Goal: Task Accomplishment & Management: Manage account settings

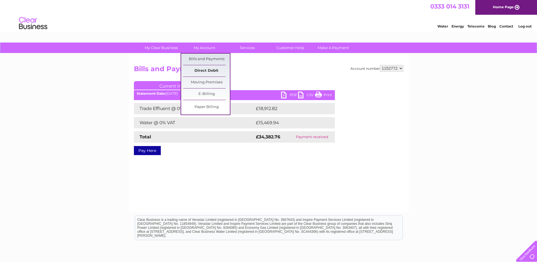
click at [204, 69] on link "Direct Debit" at bounding box center [206, 70] width 47 height 11
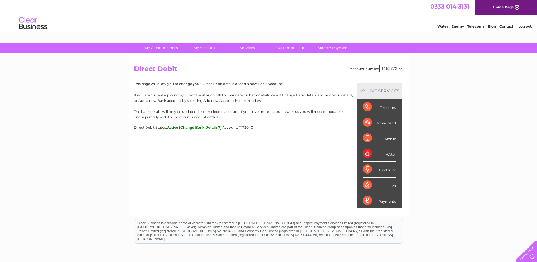
click at [207, 127] on button "(Change Bank Details?)" at bounding box center [200, 127] width 42 height 4
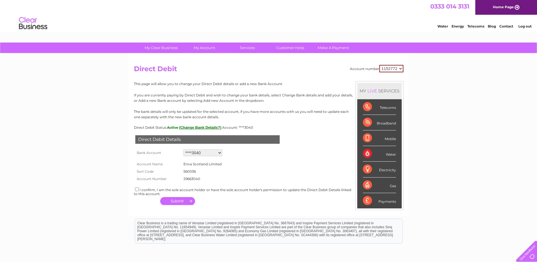
drag, startPoint x: 196, startPoint y: 172, endPoint x: 180, endPoint y: 171, distance: 15.9
click at [180, 171] on tr "Sort Code 560036" at bounding box center [180, 171] width 93 height 7
copy tr "560036"
